Goal: Information Seeking & Learning: Check status

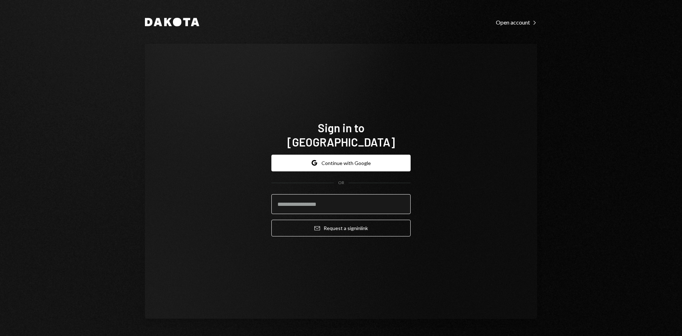
click at [329, 201] on input "email" at bounding box center [340, 204] width 139 height 20
type input "**********"
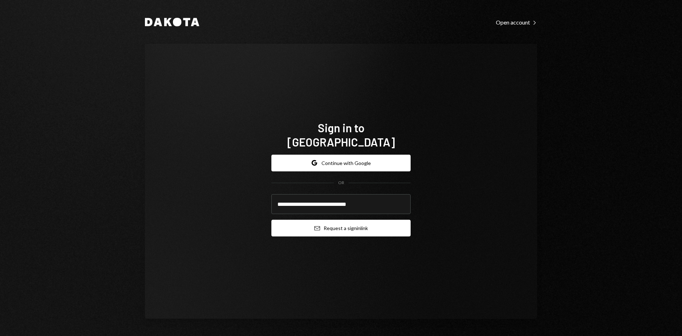
click at [356, 226] on button "Email Request a sign in link" at bounding box center [340, 228] width 139 height 17
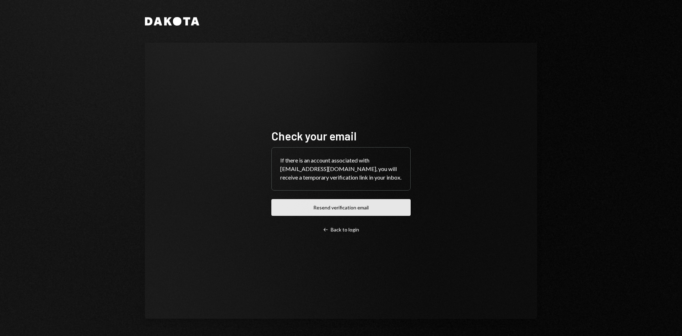
click at [391, 215] on button "Resend verification email" at bounding box center [340, 207] width 139 height 17
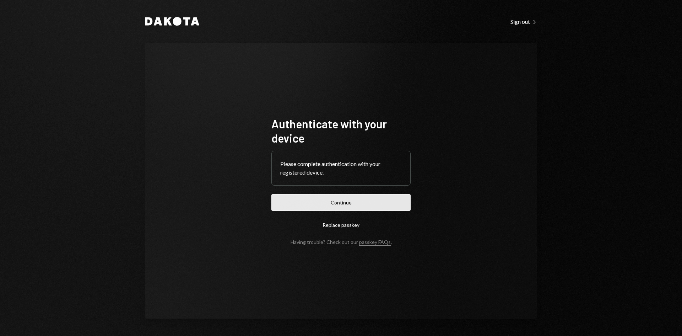
click at [361, 198] on button "Continue" at bounding box center [340, 202] width 139 height 17
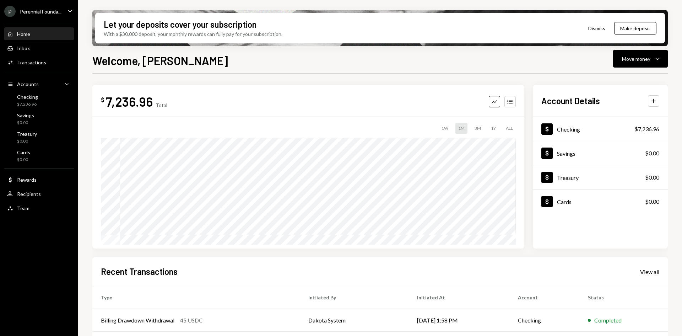
click at [60, 9] on div "Perennial Founda..." at bounding box center [41, 12] width 42 height 6
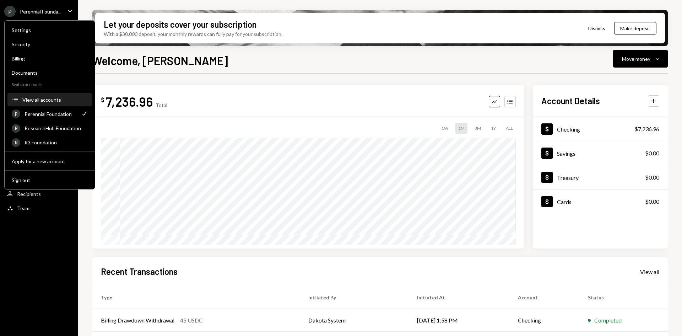
click at [54, 102] on div "View all accounts" at bounding box center [54, 100] width 65 height 6
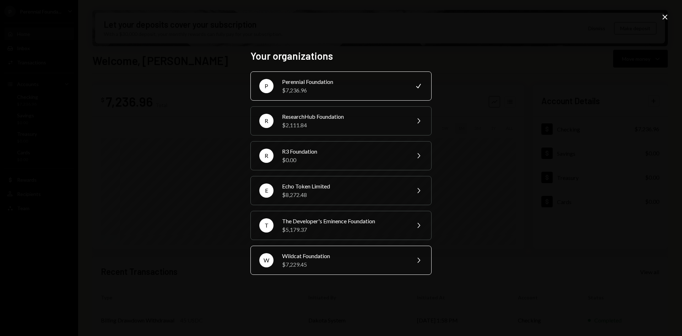
click at [347, 256] on div "Wildcat Foundation" at bounding box center [344, 256] width 124 height 9
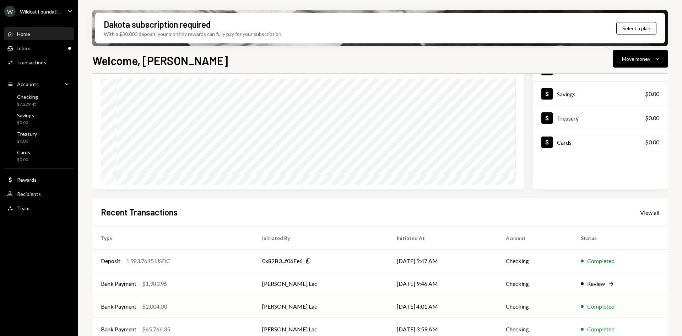
scroll to position [93, 0]
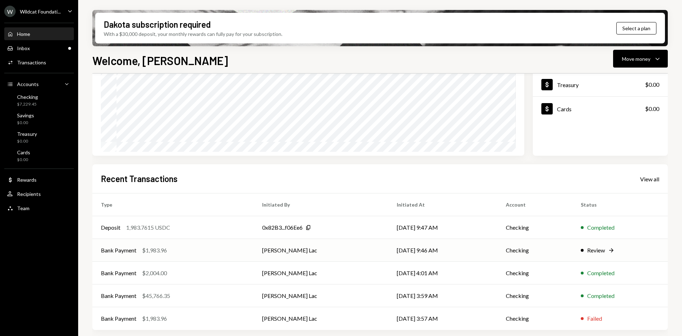
click at [221, 244] on td "Bank Payment $1,983.96" at bounding box center [172, 250] width 161 height 23
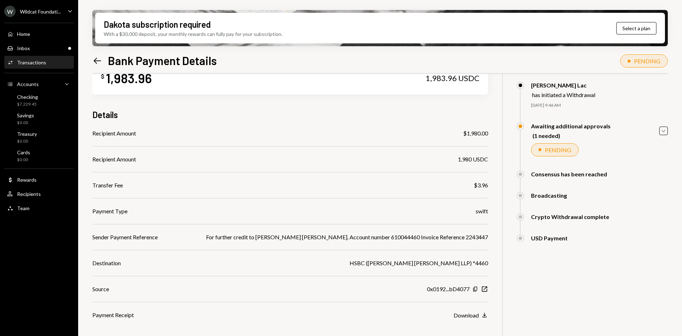
scroll to position [57, 0]
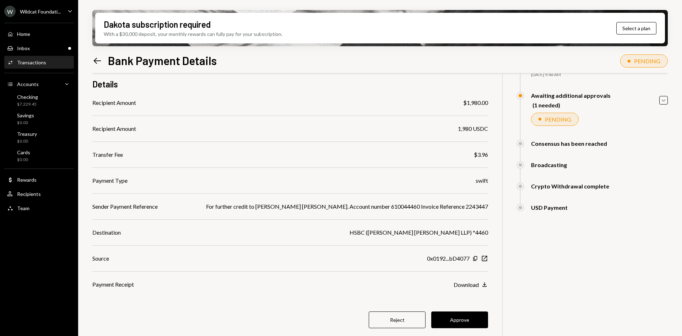
click at [97, 62] on icon "Left Arrow" at bounding box center [97, 61] width 10 height 10
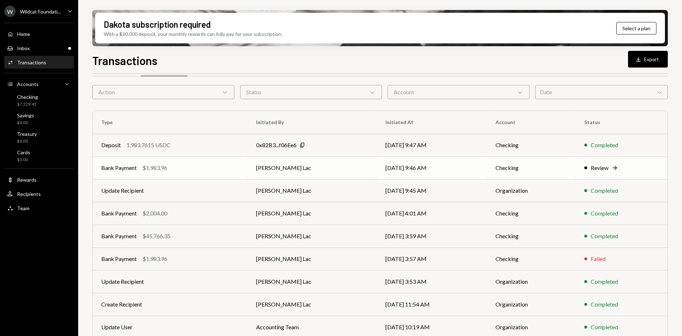
scroll to position [36, 0]
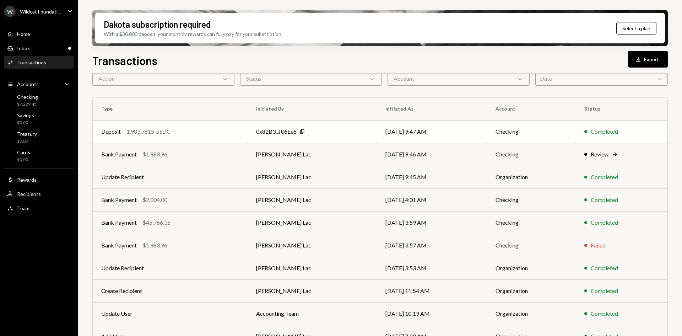
click at [229, 139] on td "Deposit 1,983.7615 USDC" at bounding box center [170, 131] width 155 height 23
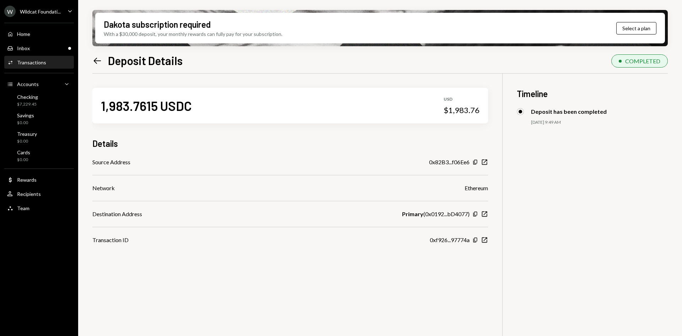
click at [97, 60] on icon "Left Arrow" at bounding box center [97, 61] width 10 height 10
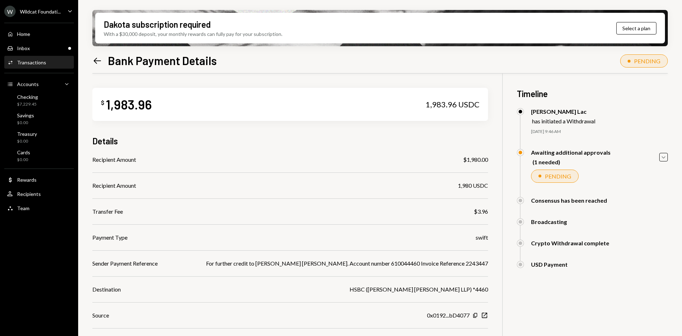
scroll to position [57, 0]
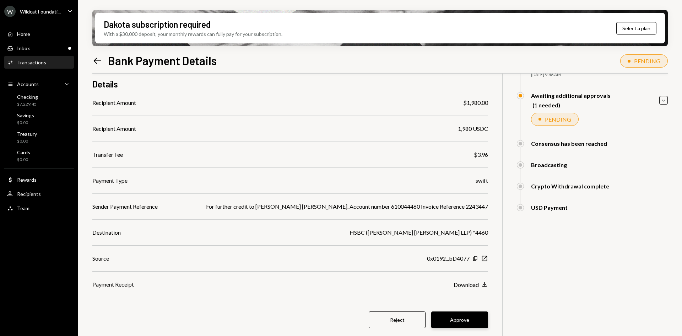
click at [474, 324] on button "Approve" at bounding box center [459, 319] width 57 height 17
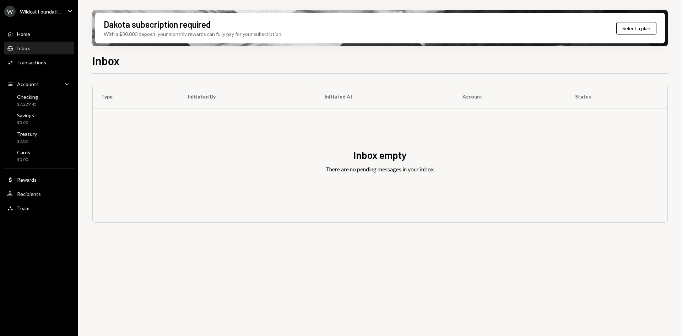
click at [38, 51] on div "Inbox Inbox" at bounding box center [39, 48] width 64 height 6
click at [47, 62] on div "Activities Transactions" at bounding box center [39, 62] width 64 height 6
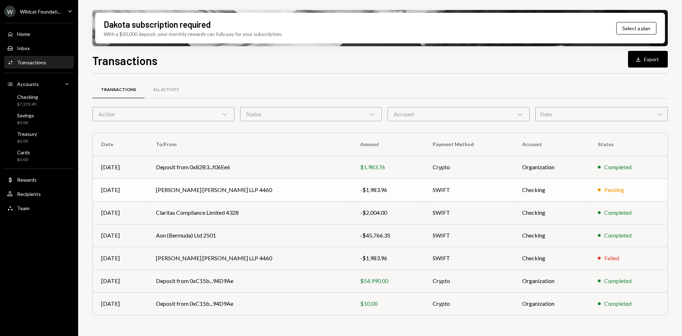
click at [462, 190] on td "SWIFT" at bounding box center [469, 189] width 90 height 23
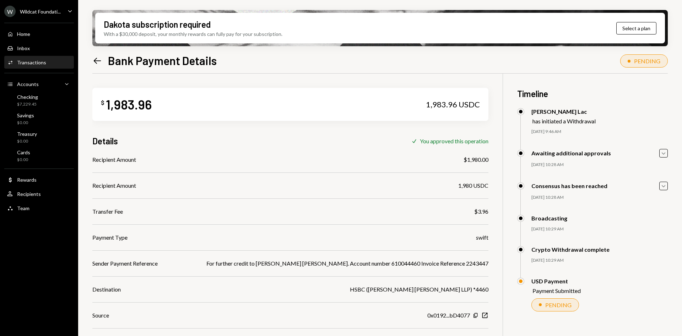
click at [94, 63] on icon "Left Arrow" at bounding box center [97, 61] width 10 height 10
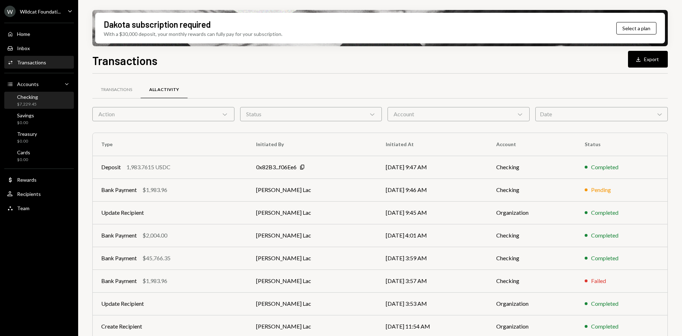
click at [25, 94] on div "Checking" at bounding box center [27, 97] width 21 height 6
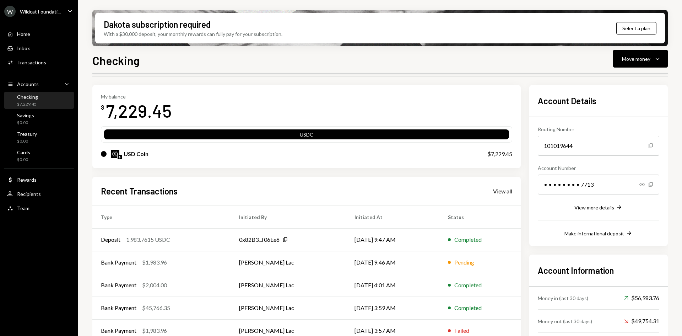
scroll to position [50, 0]
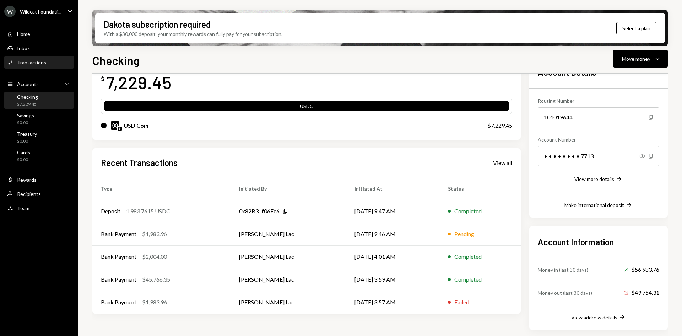
click at [59, 63] on div "Activities Transactions" at bounding box center [39, 62] width 64 height 6
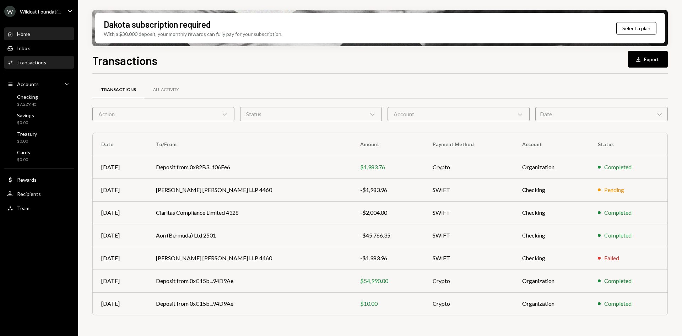
click at [41, 36] on div "Home Home" at bounding box center [39, 34] width 64 height 6
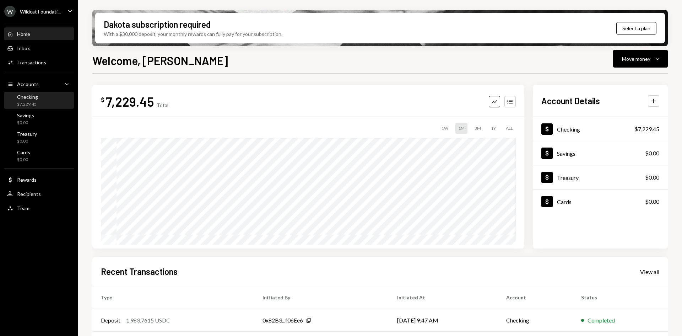
click at [39, 96] on div "Checking $7,229.45" at bounding box center [39, 100] width 64 height 13
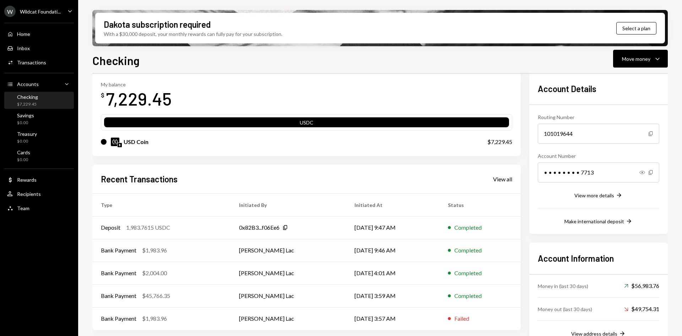
scroll to position [50, 0]
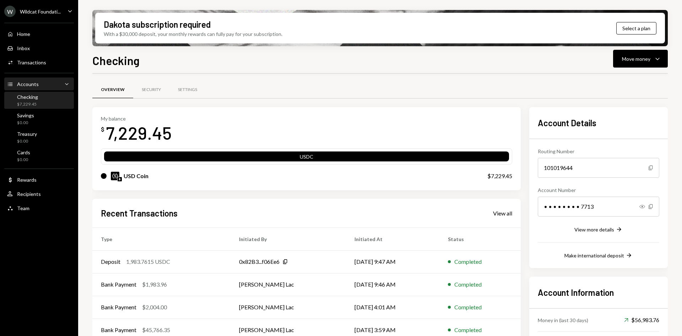
scroll to position [50, 0]
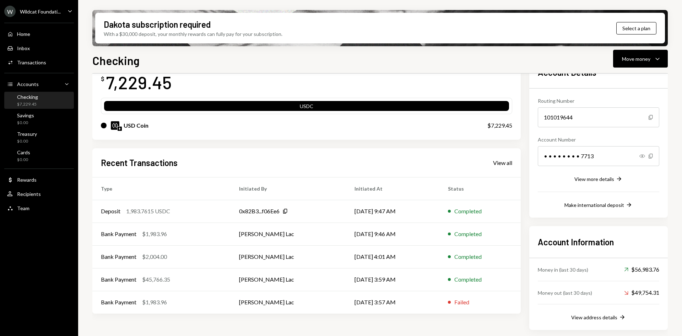
click at [26, 105] on div "$7,229.45" at bounding box center [27, 104] width 21 height 6
click at [27, 102] on div "$7,229.45" at bounding box center [27, 104] width 21 height 6
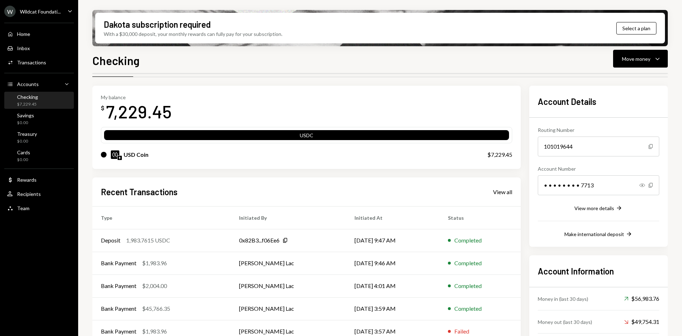
scroll to position [0, 0]
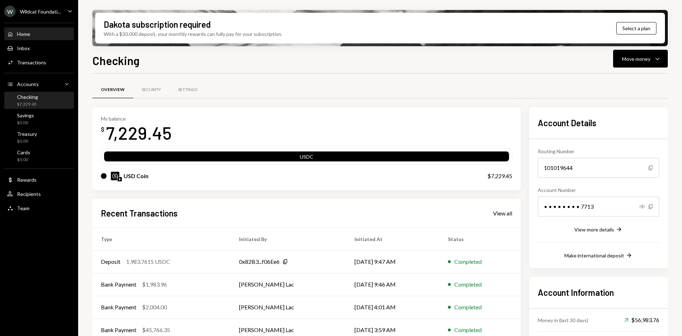
click at [39, 32] on div "Home Home" at bounding box center [39, 34] width 64 height 6
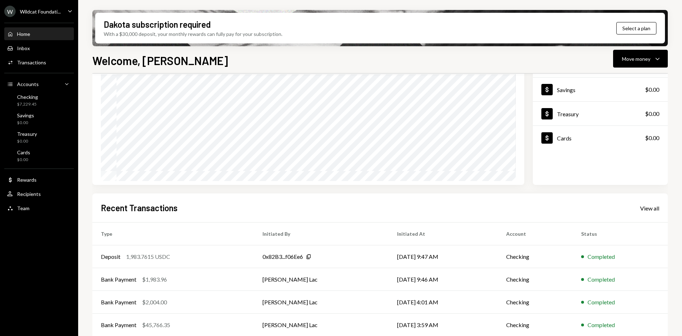
scroll to position [93, 0]
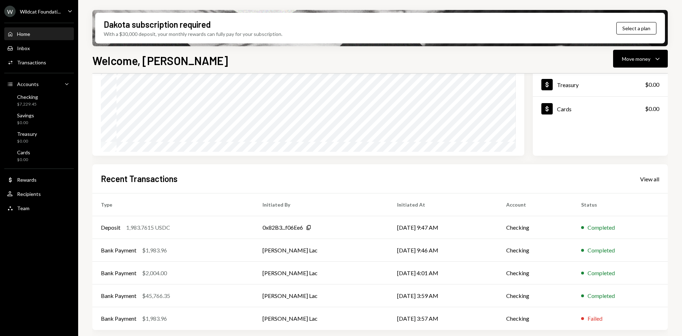
click at [652, 174] on div "Recent Transactions View all" at bounding box center [380, 179] width 558 height 12
click at [652, 179] on div "View all" at bounding box center [649, 178] width 19 height 7
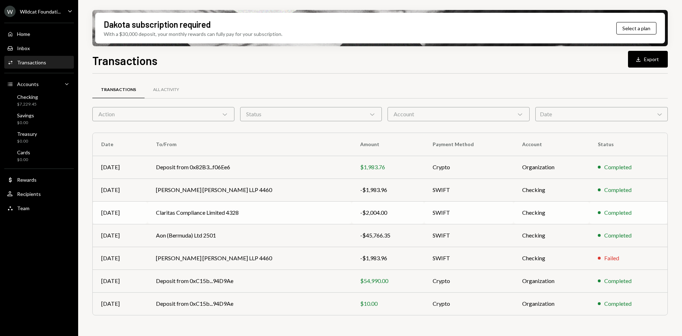
click at [390, 206] on td "-$2,004.00" at bounding box center [388, 212] width 72 height 23
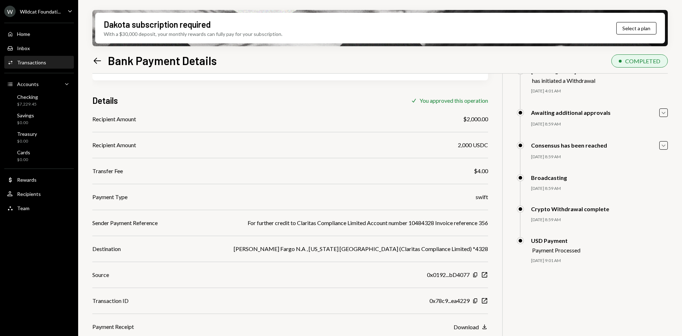
scroll to position [57, 0]
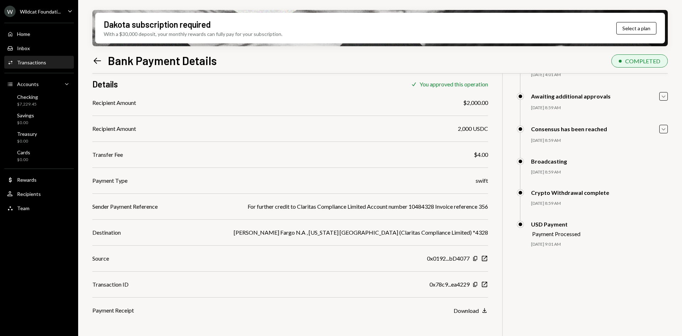
click at [102, 62] on div "Left Arrow Bank Payment Details" at bounding box center [154, 60] width 124 height 14
